Goal: Navigation & Orientation: Find specific page/section

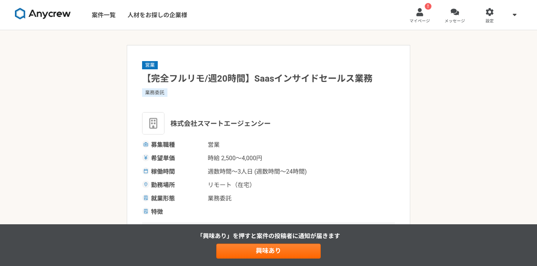
click at [52, 14] on img at bounding box center [43, 14] width 56 height 12
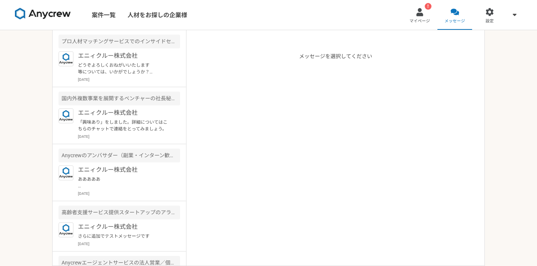
click at [55, 13] on img at bounding box center [43, 14] width 56 height 12
